Goal: Find specific page/section: Find specific page/section

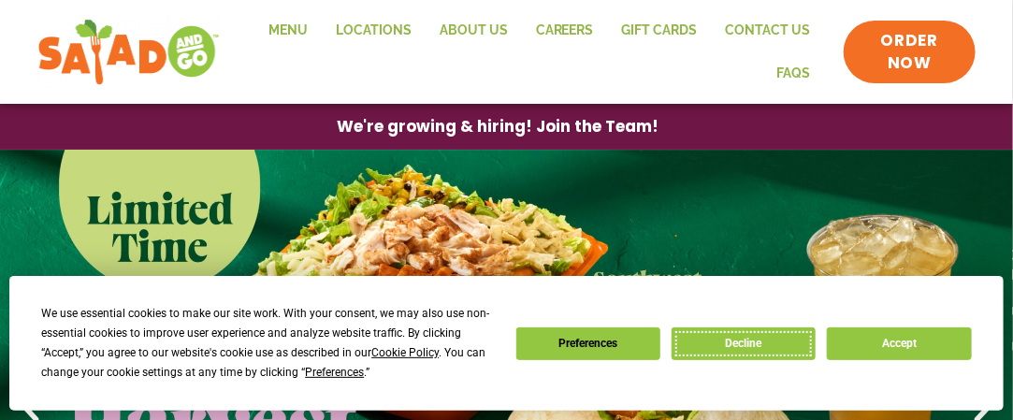
click at [798, 338] on button "Decline" at bounding box center [744, 343] width 144 height 33
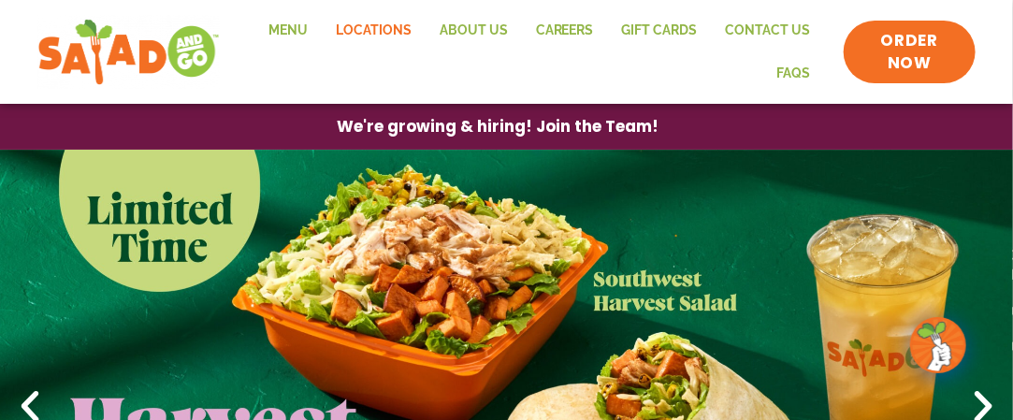
click at [390, 23] on link "Locations" at bounding box center [374, 30] width 104 height 43
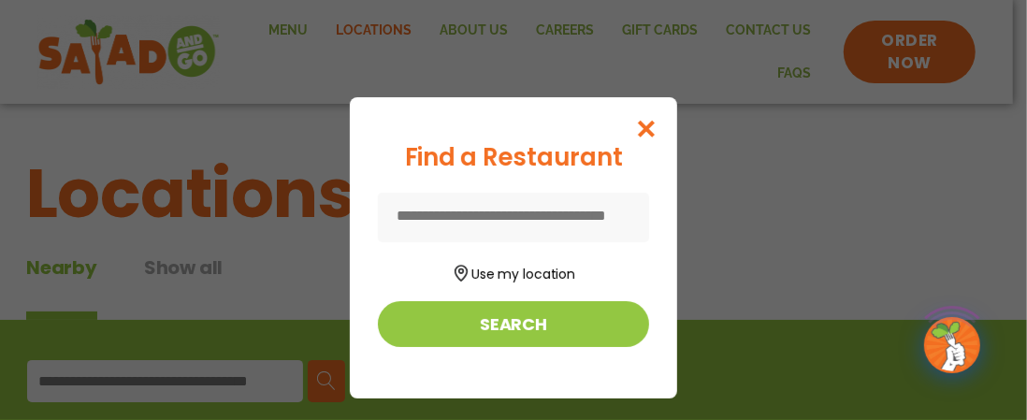
click at [546, 212] on input at bounding box center [513, 218] width 271 height 50
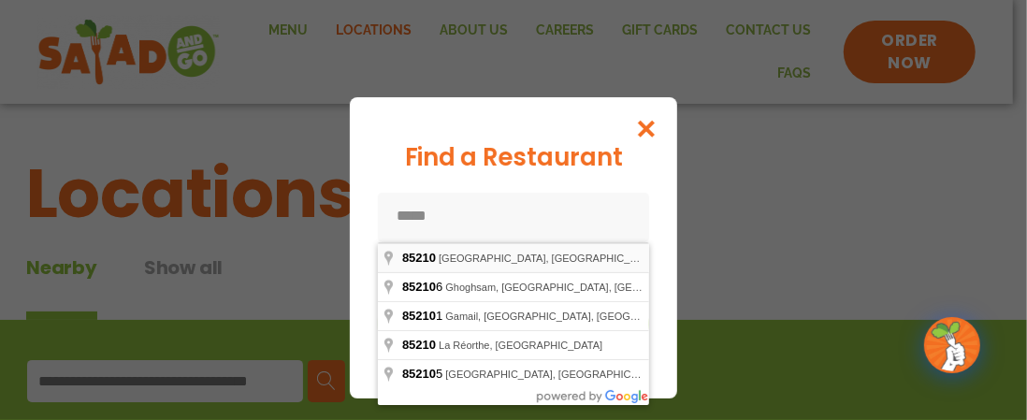
type input "**********"
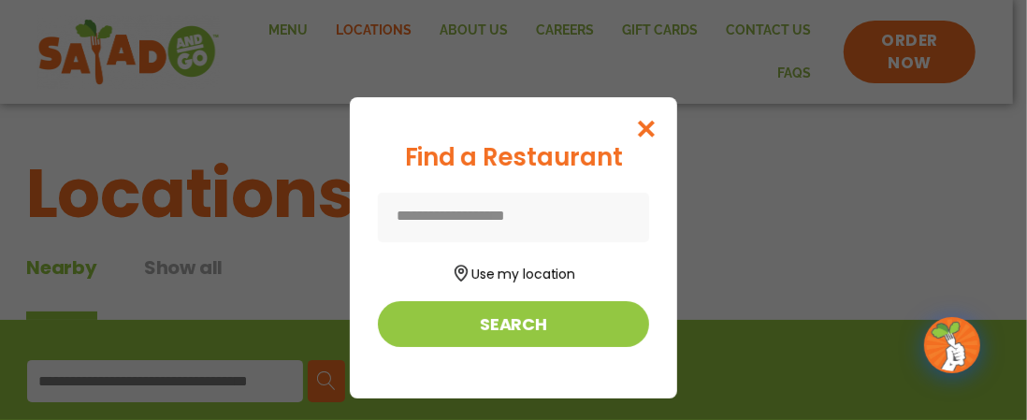
type input "**********"
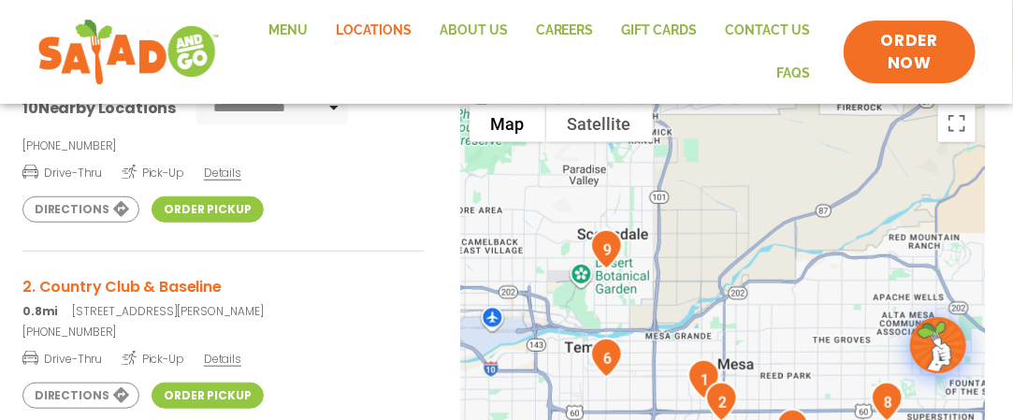
scroll to position [94, 0]
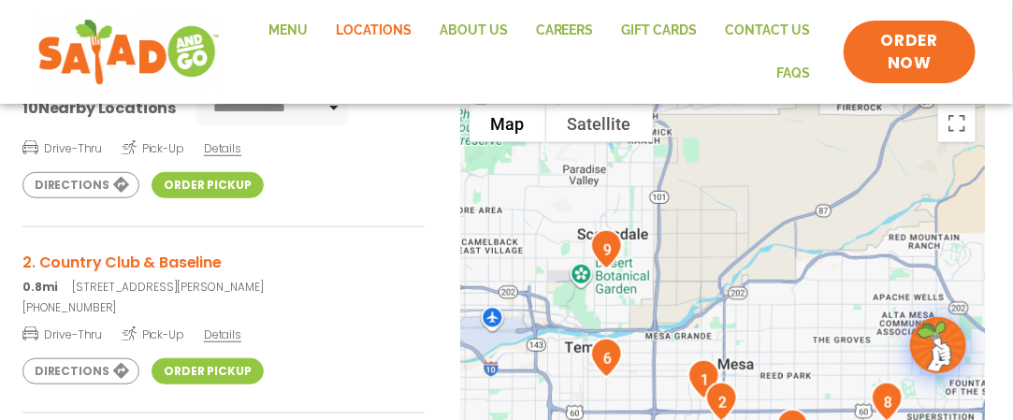
click at [210, 340] on span "Details" at bounding box center [222, 334] width 37 height 16
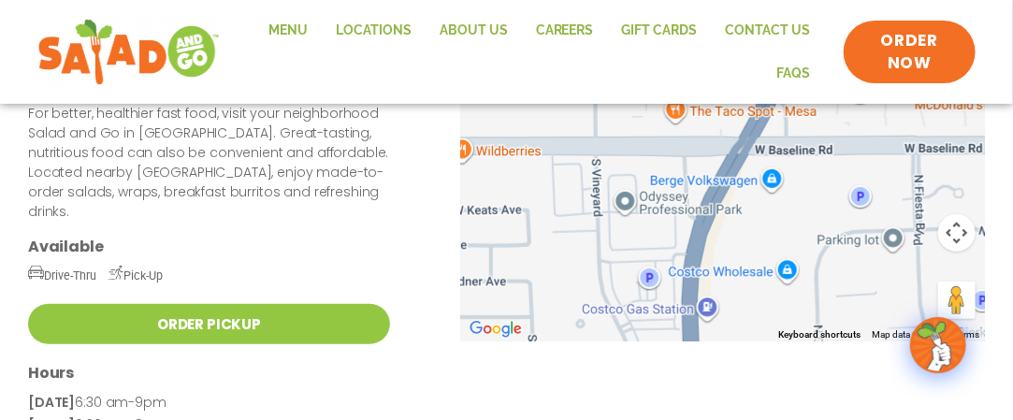
scroll to position [187, 0]
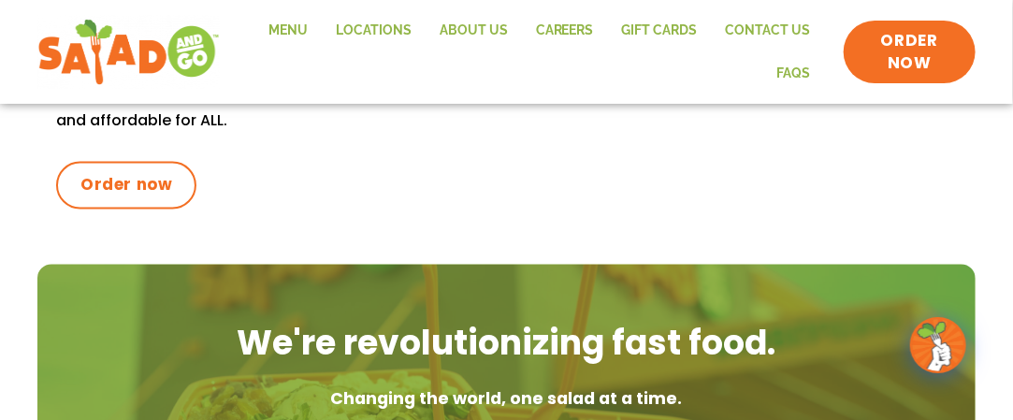
scroll to position [1029, 0]
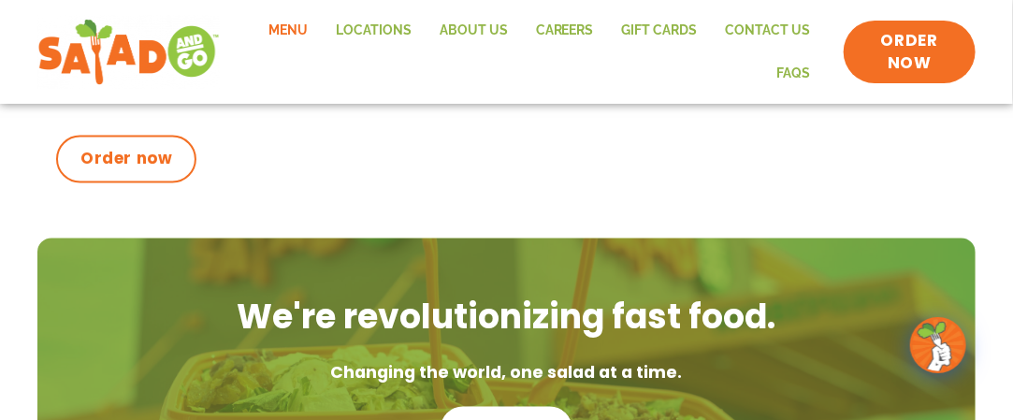
click at [282, 23] on link "Menu" at bounding box center [287, 30] width 67 height 43
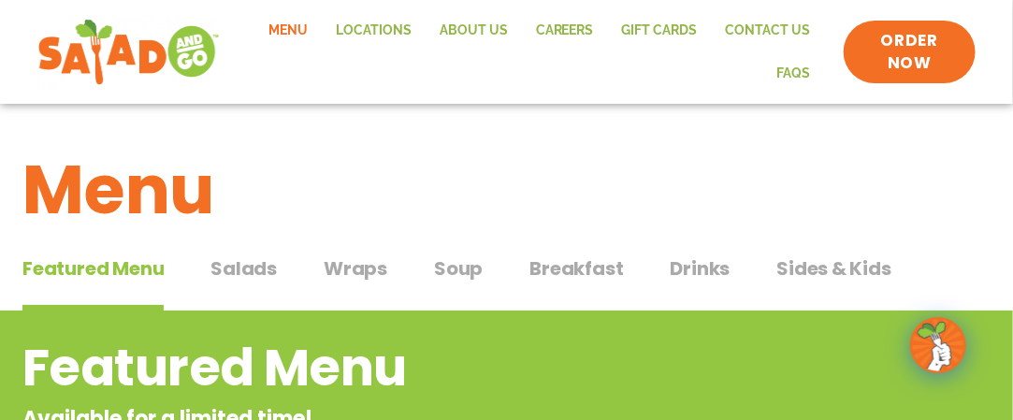
click at [357, 258] on span "Wraps" at bounding box center [356, 268] width 64 height 28
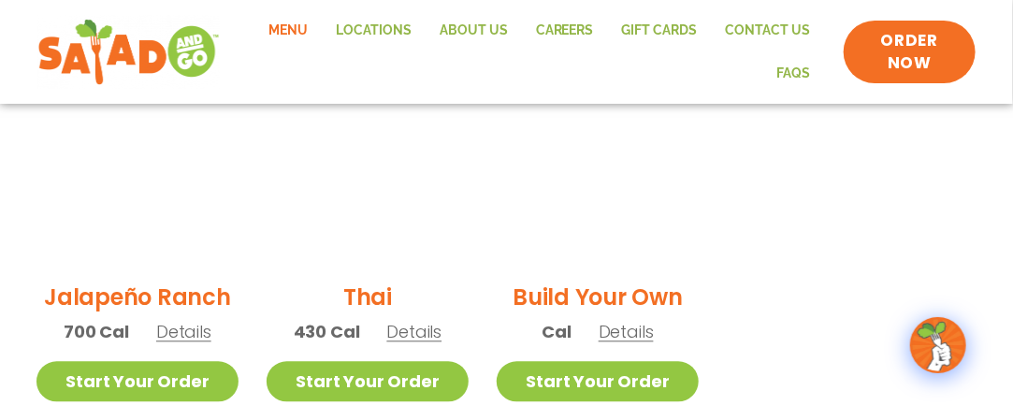
scroll to position [1123, 0]
